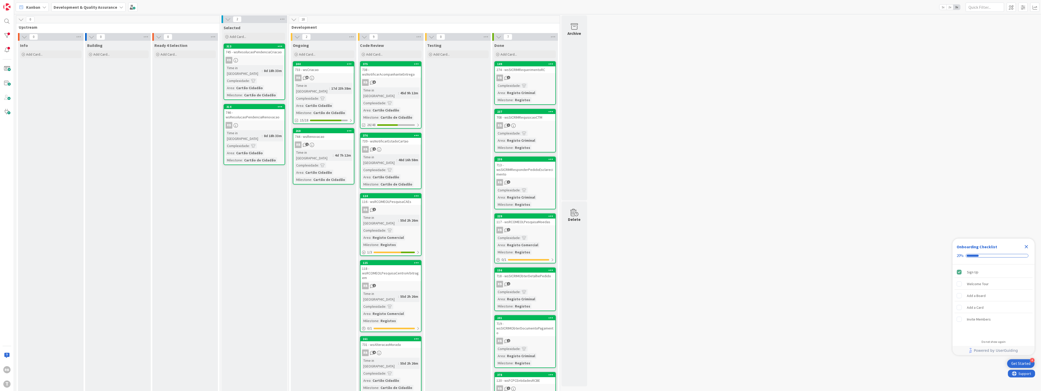
click at [315, 76] on div "RB 19" at bounding box center [323, 78] width 61 height 7
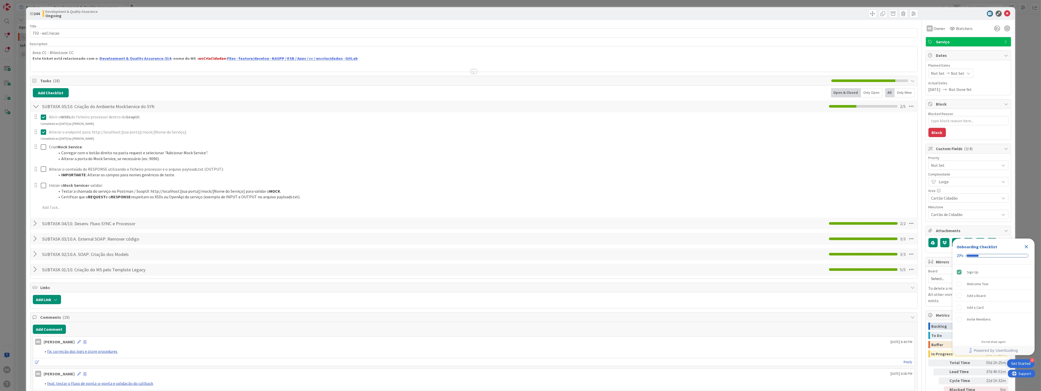
scroll to position [171, 0]
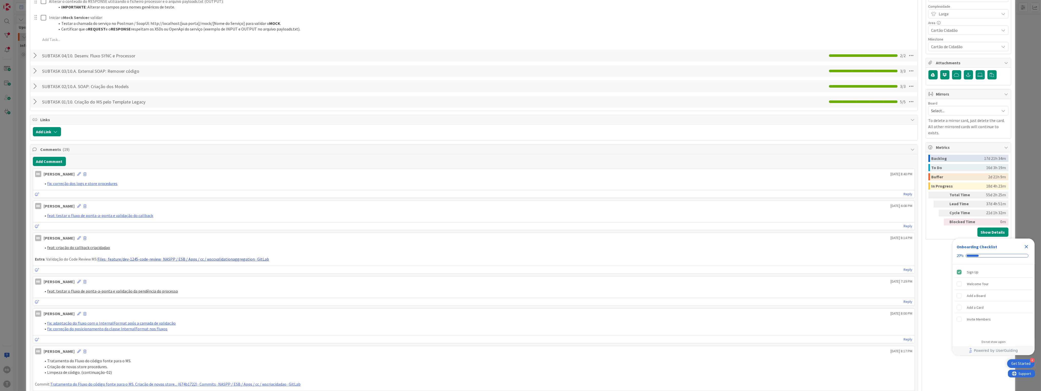
type textarea "x"
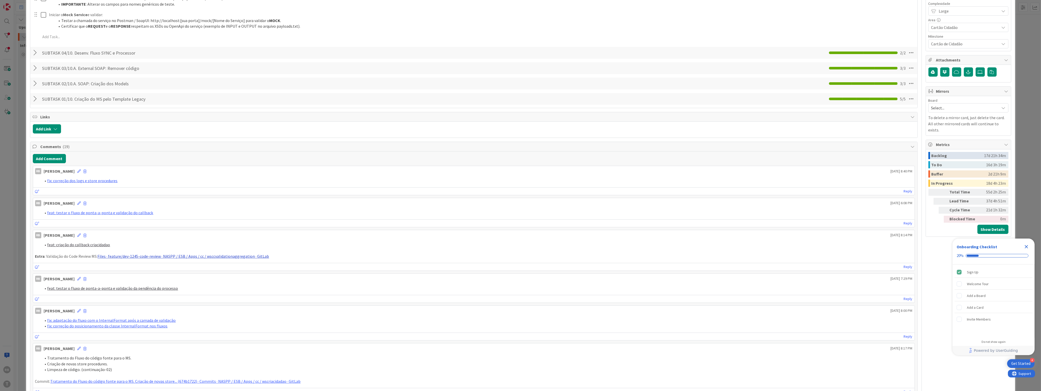
scroll to position [0, 0]
click at [50, 162] on button "Add Comment" at bounding box center [49, 158] width 33 height 9
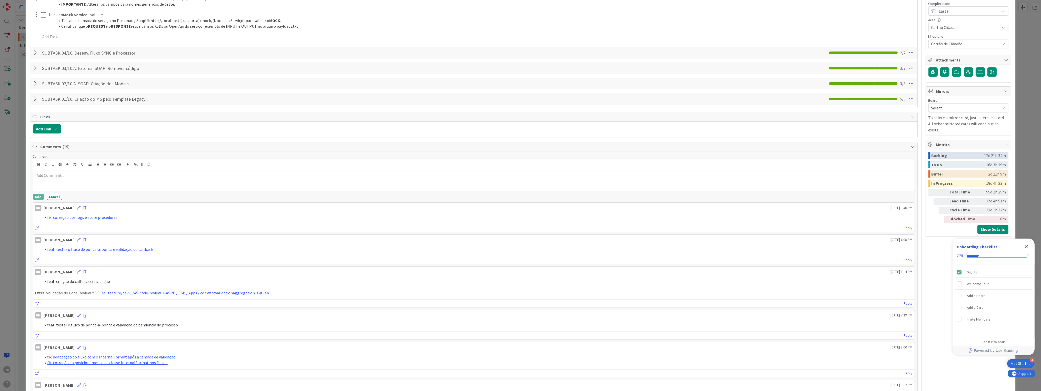
click at [70, 180] on div at bounding box center [474, 181] width 882 height 21
click at [37, 195] on button "Add" at bounding box center [38, 197] width 11 height 6
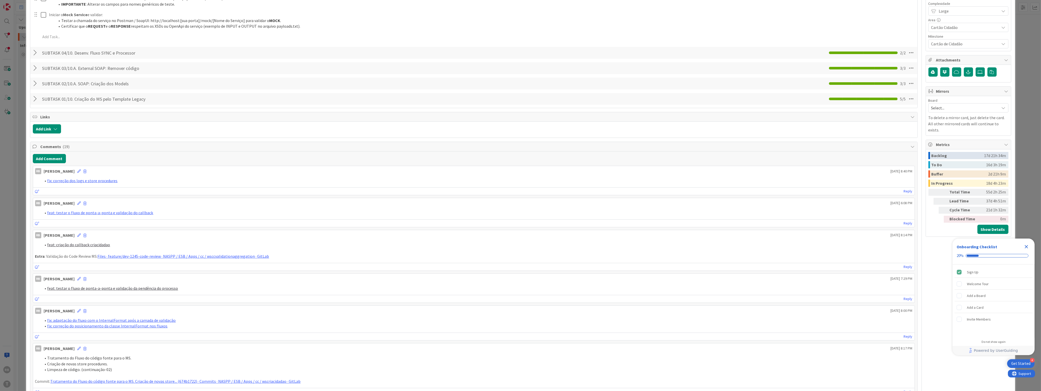
type textarea "x"
